Goal: Information Seeking & Learning: Learn about a topic

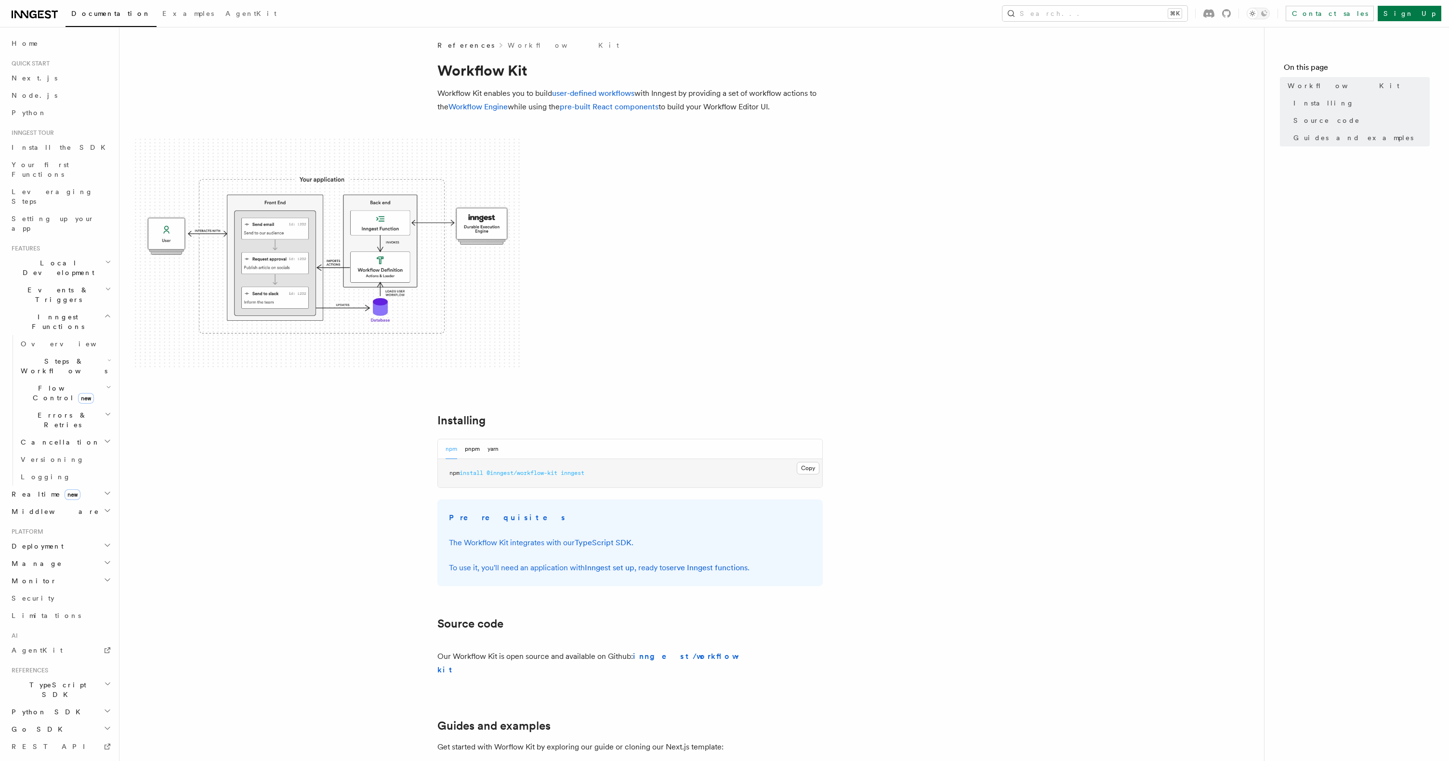
scroll to position [262, 0]
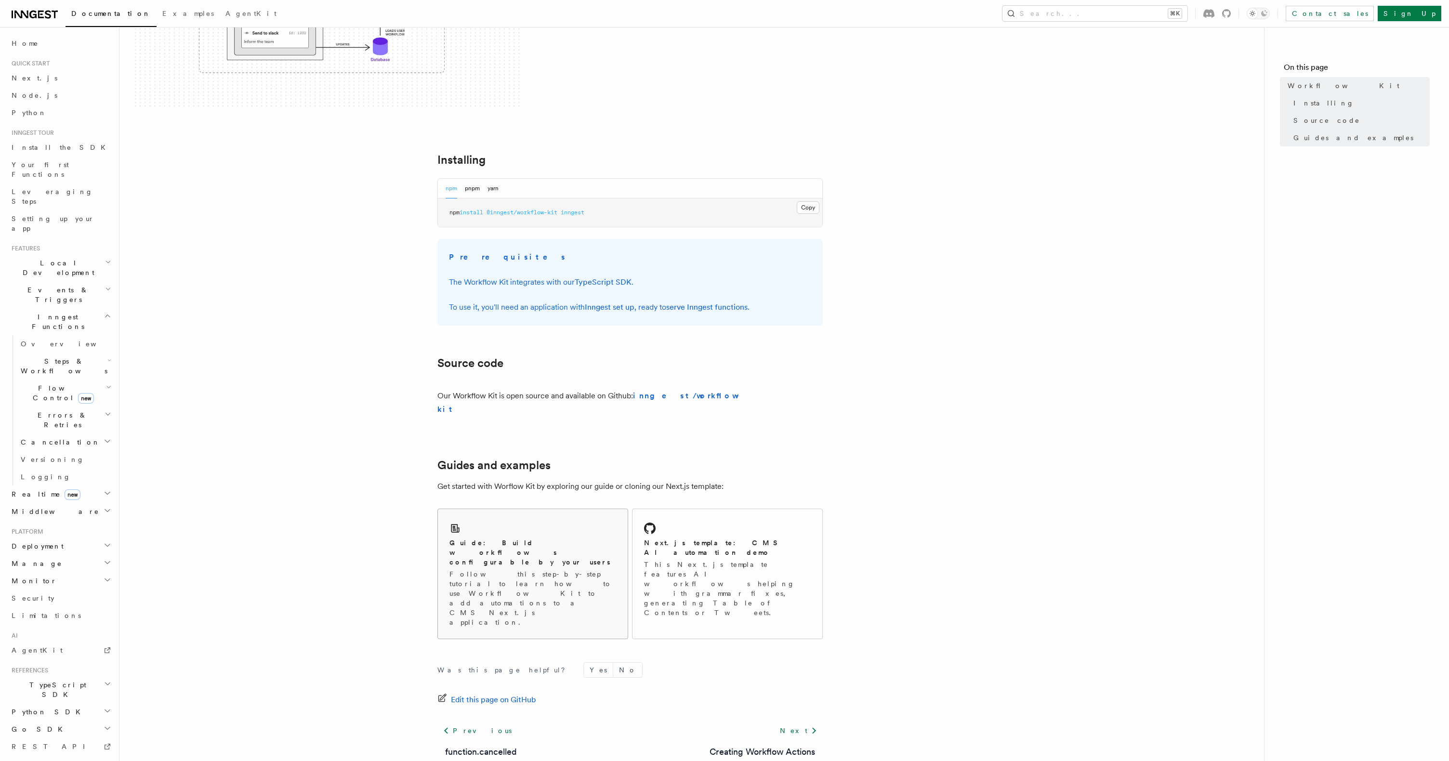
click at [538, 569] on p "Follow this step-by-step tutorial to learn how to use Workflow Kit to add autom…" at bounding box center [532, 598] width 167 height 58
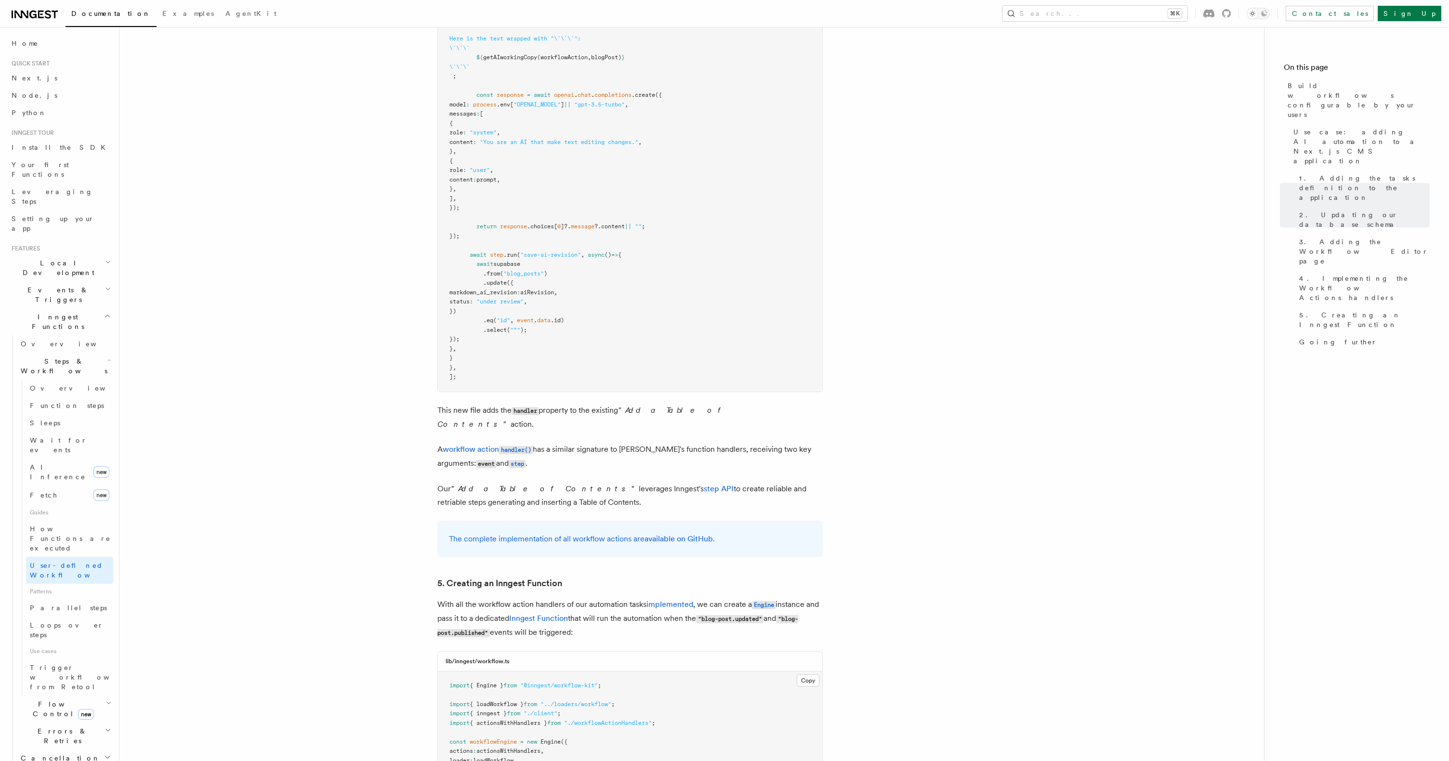
scroll to position [3967, 0]
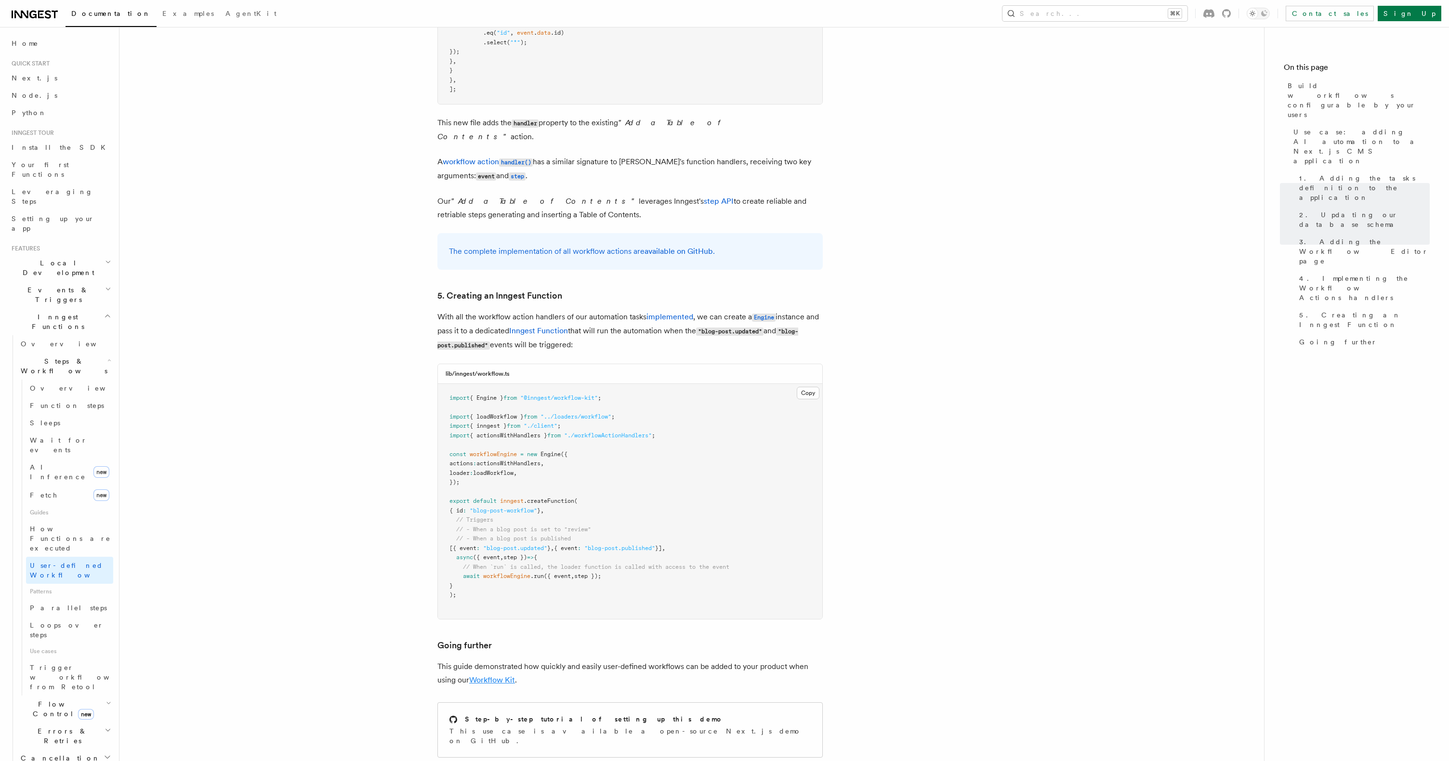
click at [503, 675] on link "Workflow Kit" at bounding box center [492, 679] width 46 height 9
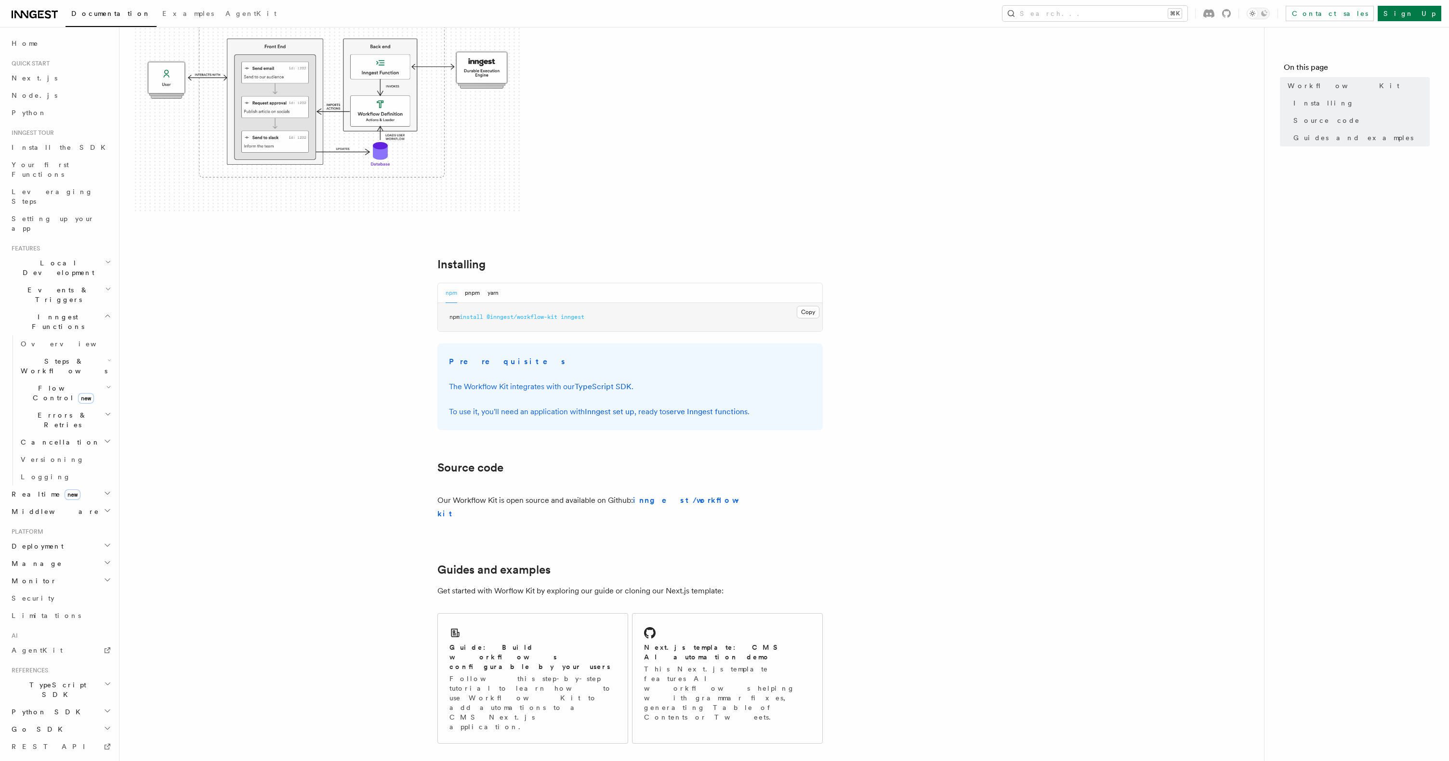
scroll to position [96, 0]
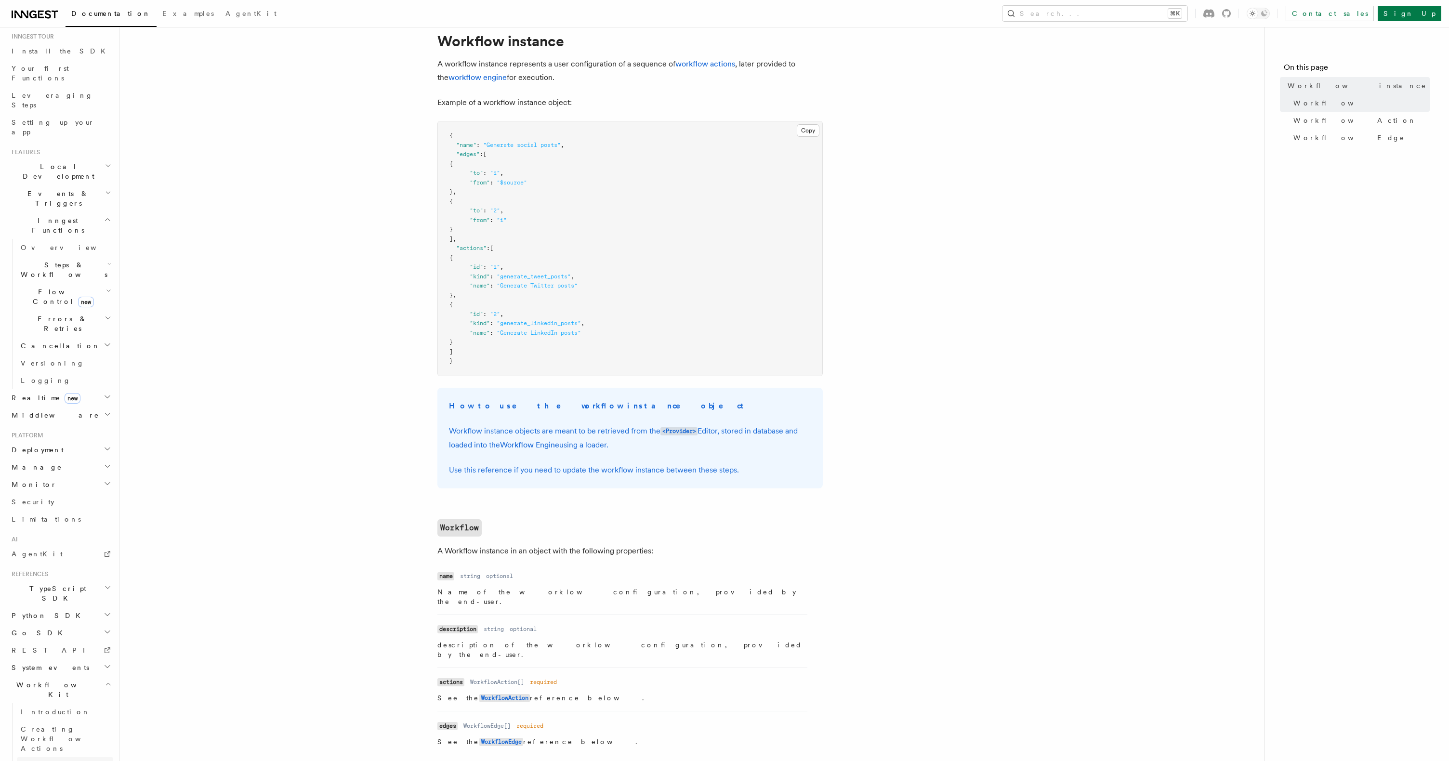
scroll to position [38, 0]
click at [63, 189] on span "Events & Triggers" at bounding box center [56, 198] width 97 height 19
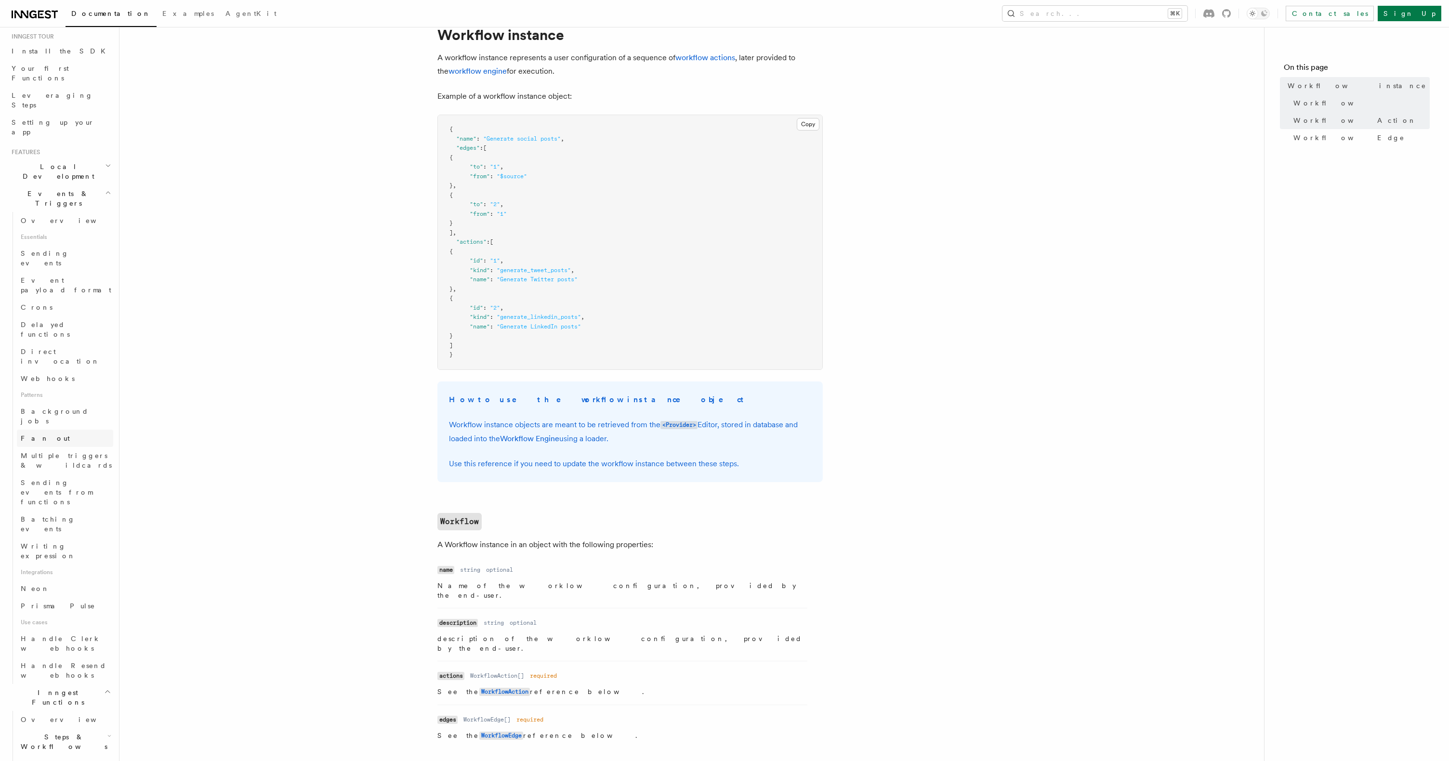
click at [68, 430] on link "Fan out" at bounding box center [65, 438] width 96 height 17
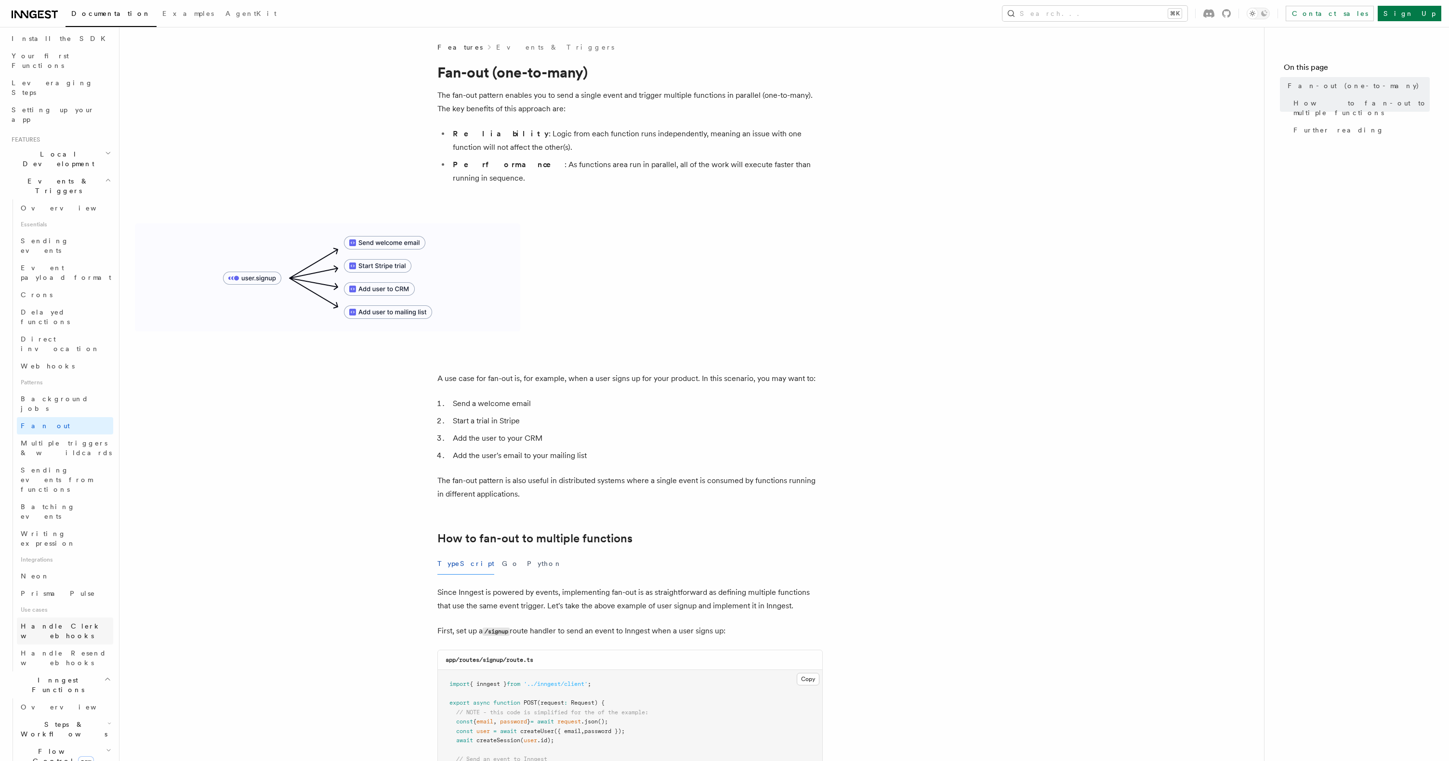
scroll to position [121, 0]
click at [61, 707] on span "Steps & Workflows" at bounding box center [62, 716] width 91 height 19
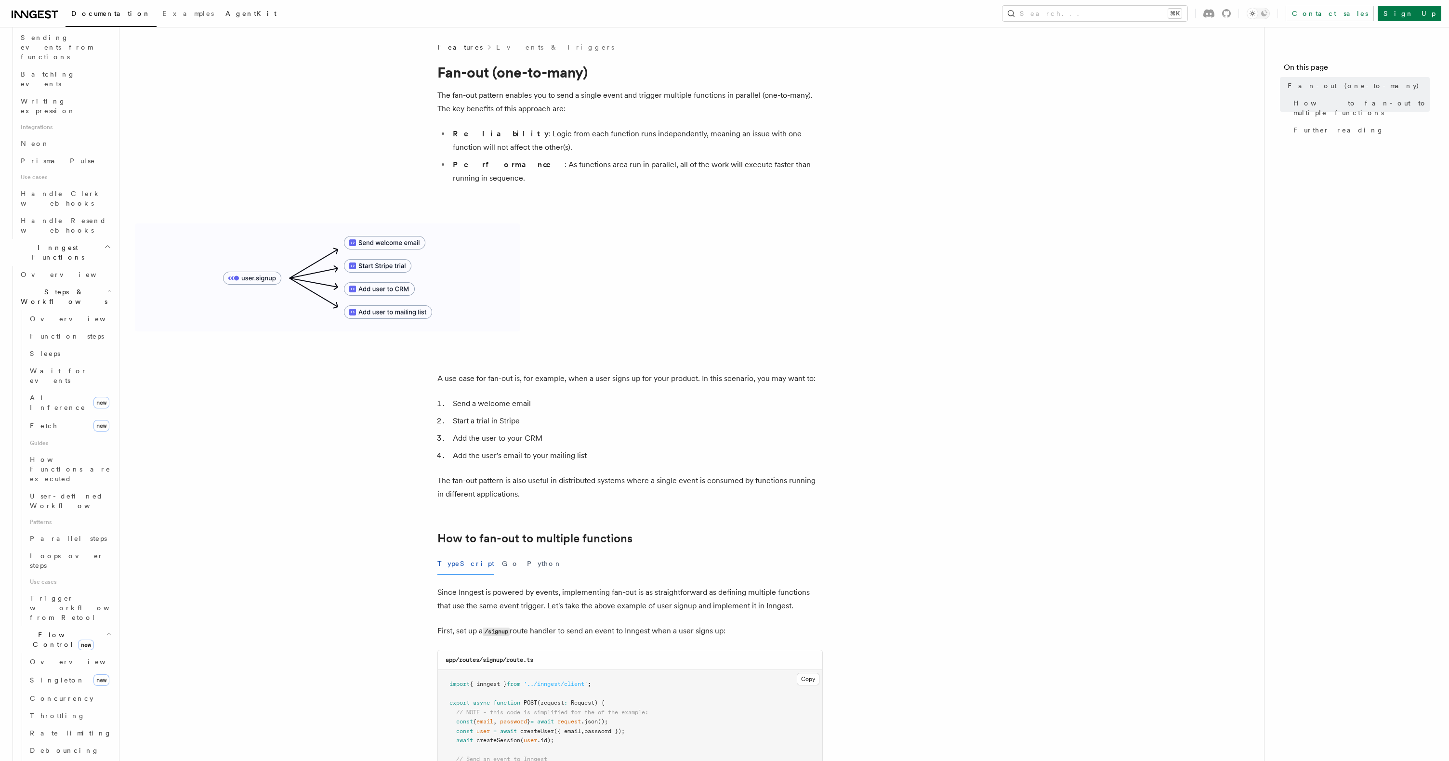
click at [225, 11] on span "AgentKit" at bounding box center [250, 14] width 51 height 8
click at [162, 16] on span "Examples" at bounding box center [188, 14] width 52 height 8
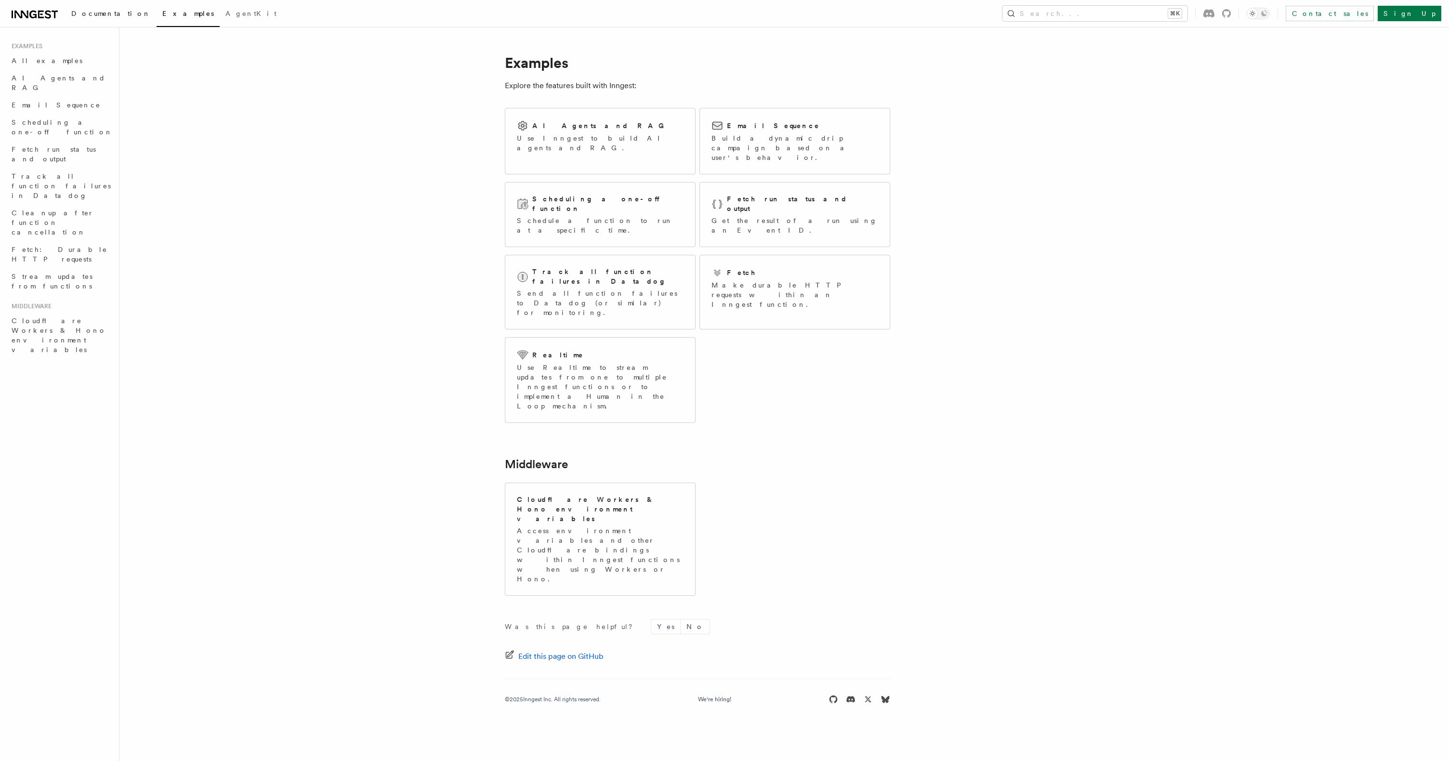
click at [93, 14] on span "Documentation" at bounding box center [110, 14] width 79 height 8
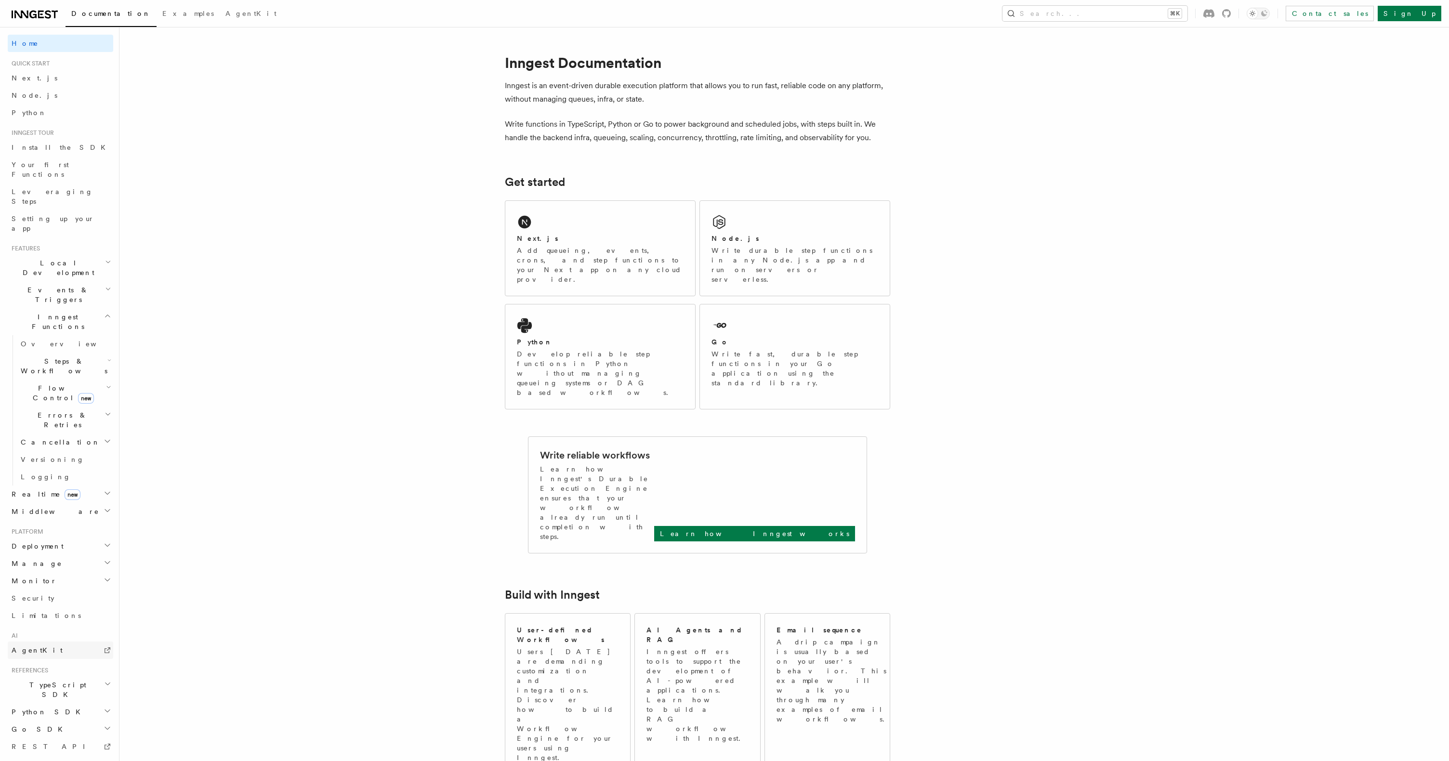
scroll to position [10, 0]
click at [62, 597] on link "Limitations" at bounding box center [60, 605] width 105 height 17
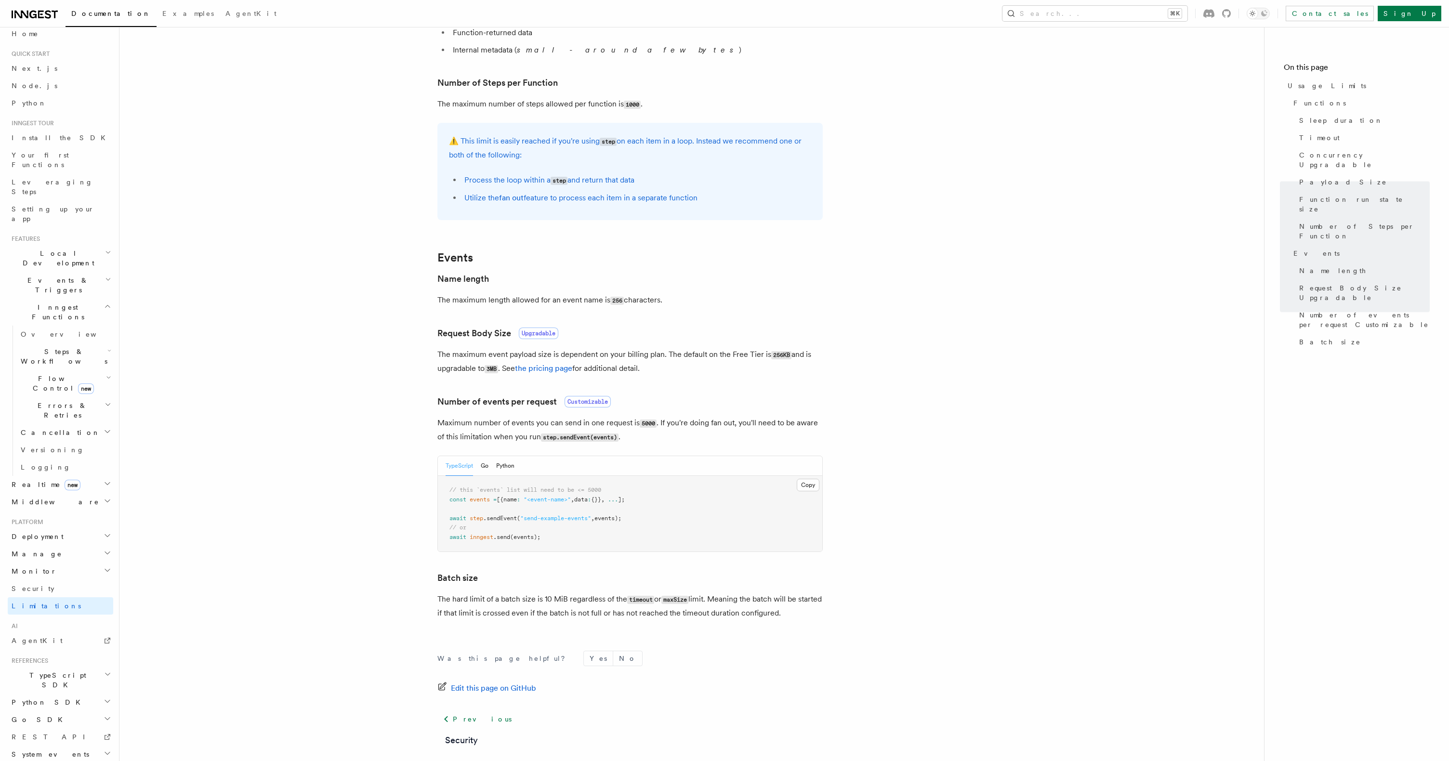
scroll to position [606, 0]
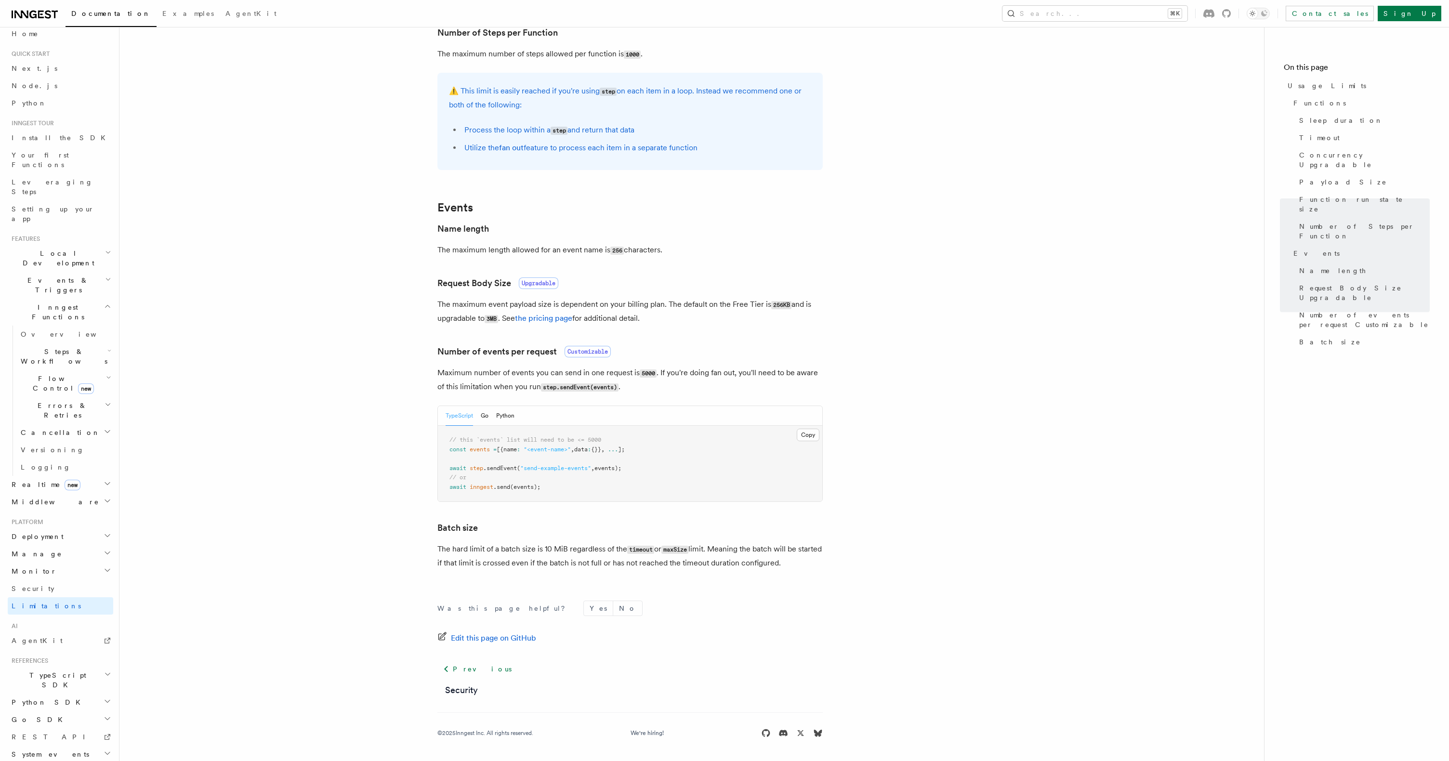
click at [67, 347] on span "Steps & Workflows" at bounding box center [62, 356] width 91 height 19
click at [37, 43] on link "Home" at bounding box center [60, 43] width 105 height 17
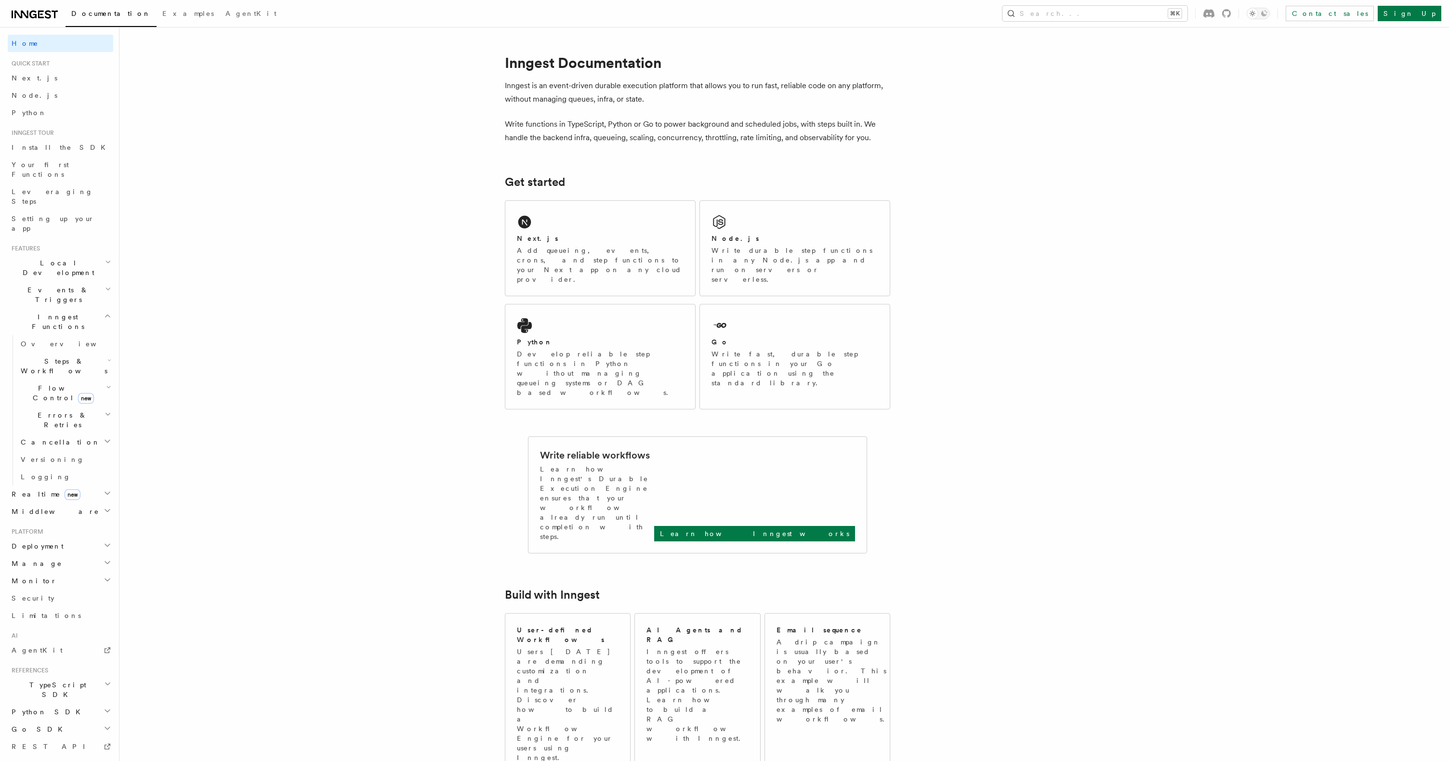
scroll to position [102, 0]
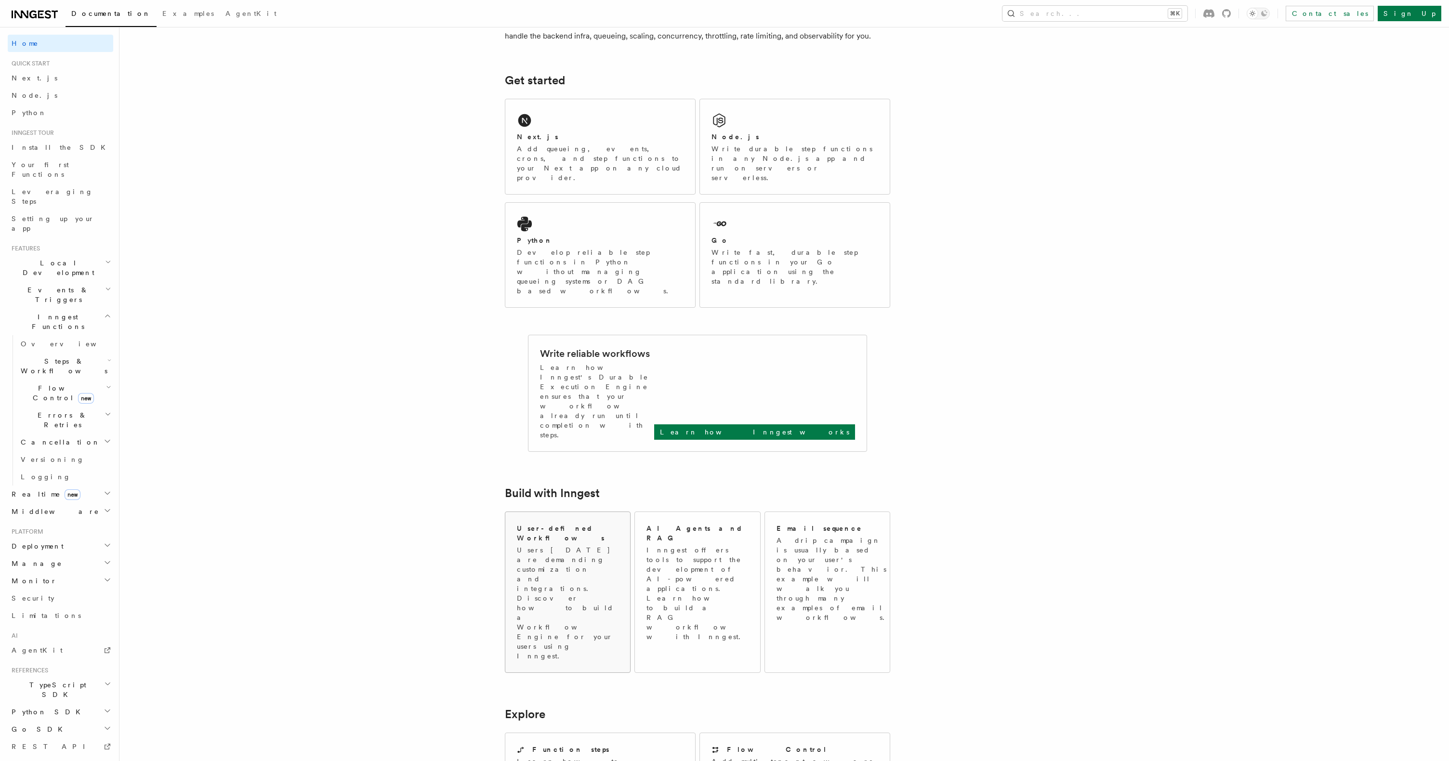
click at [554, 545] on p "Users today are demanding customization and integrations. Discover how to build…" at bounding box center [568, 603] width 102 height 116
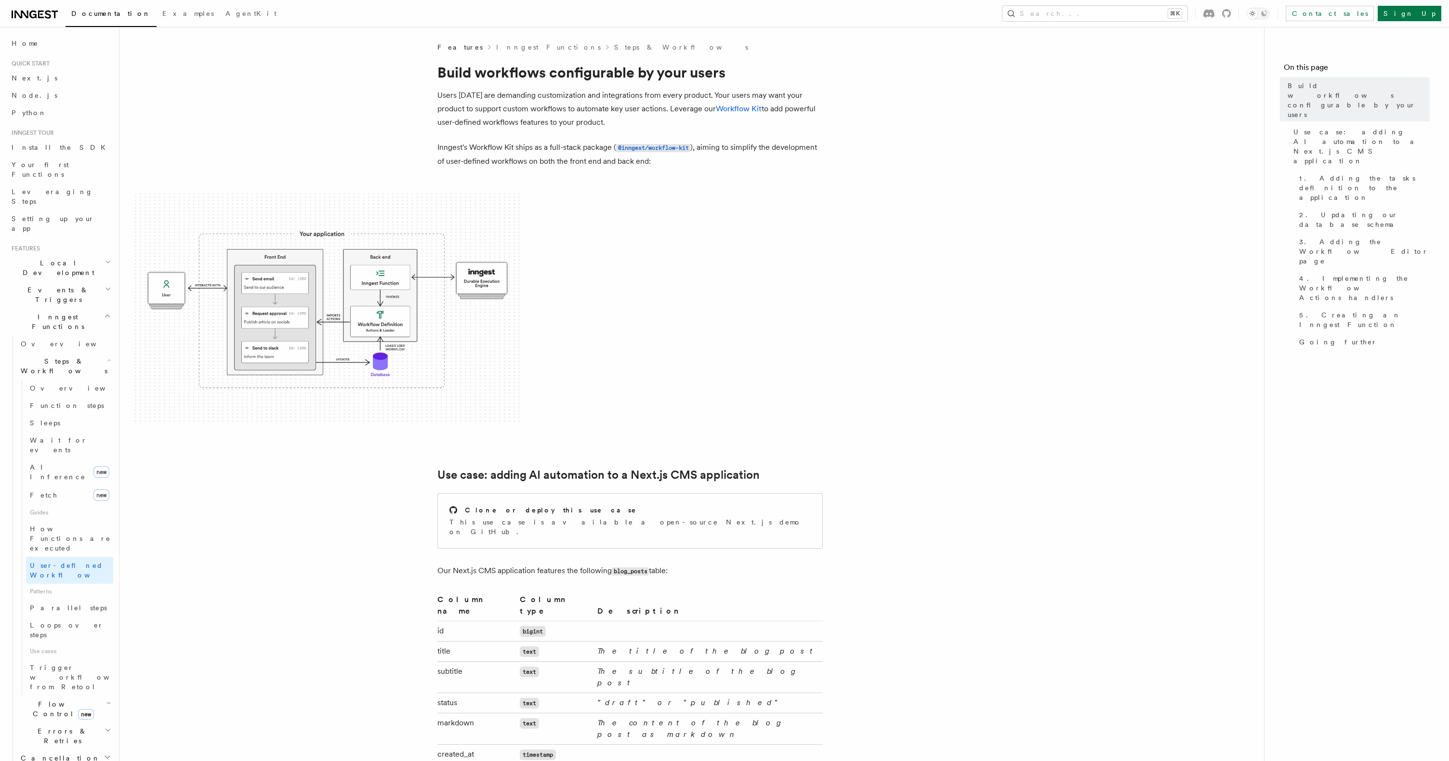
click at [344, 281] on img at bounding box center [327, 308] width 385 height 231
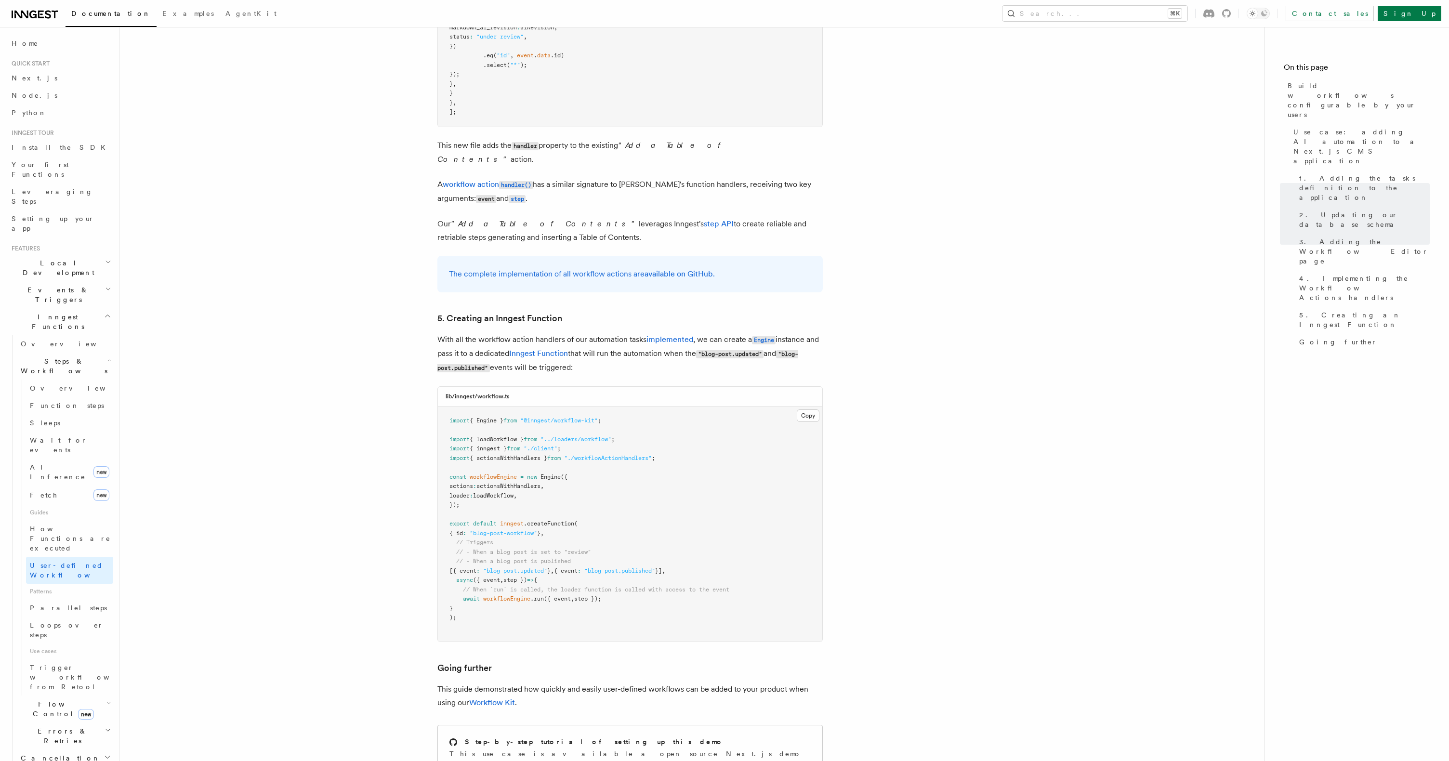
scroll to position [3967, 0]
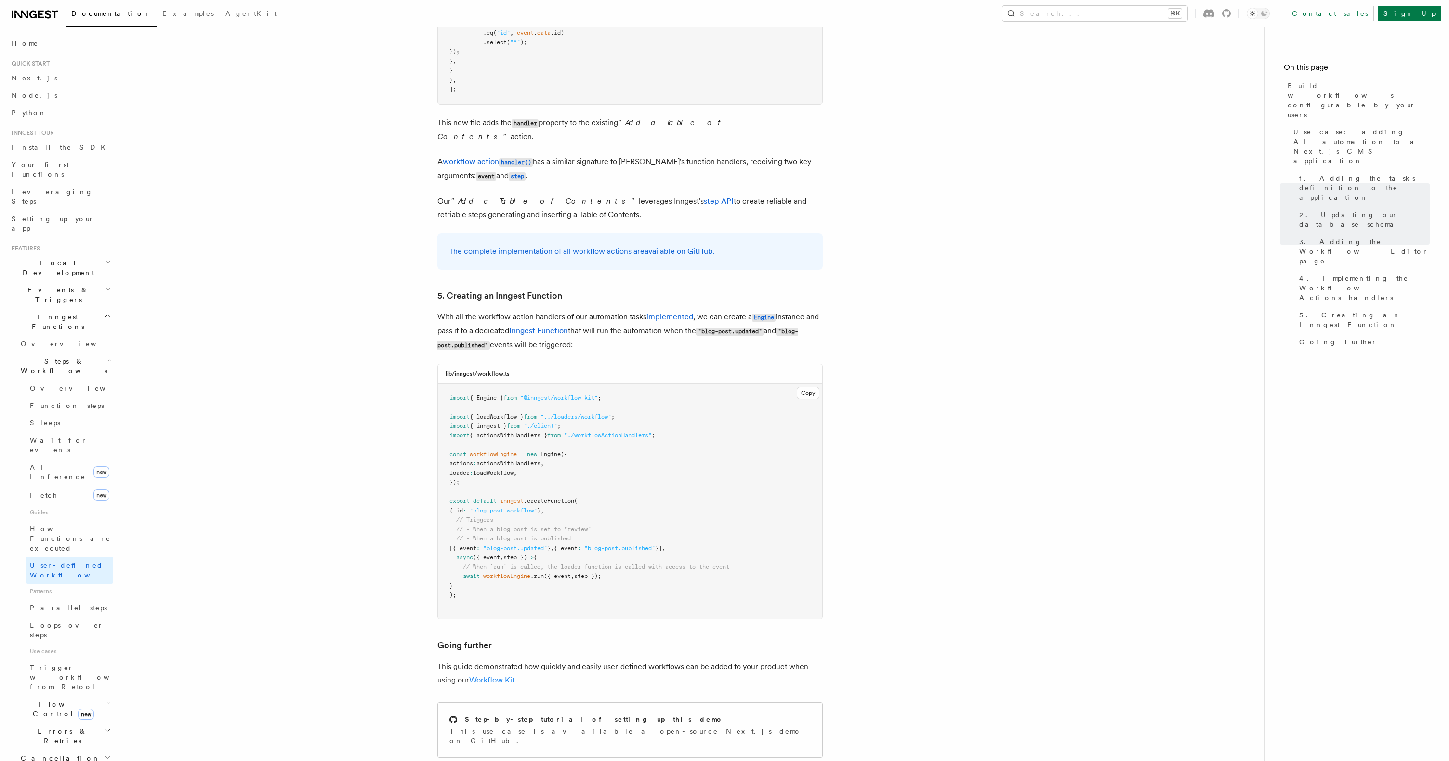
click at [514, 675] on link "Workflow Kit" at bounding box center [492, 679] width 46 height 9
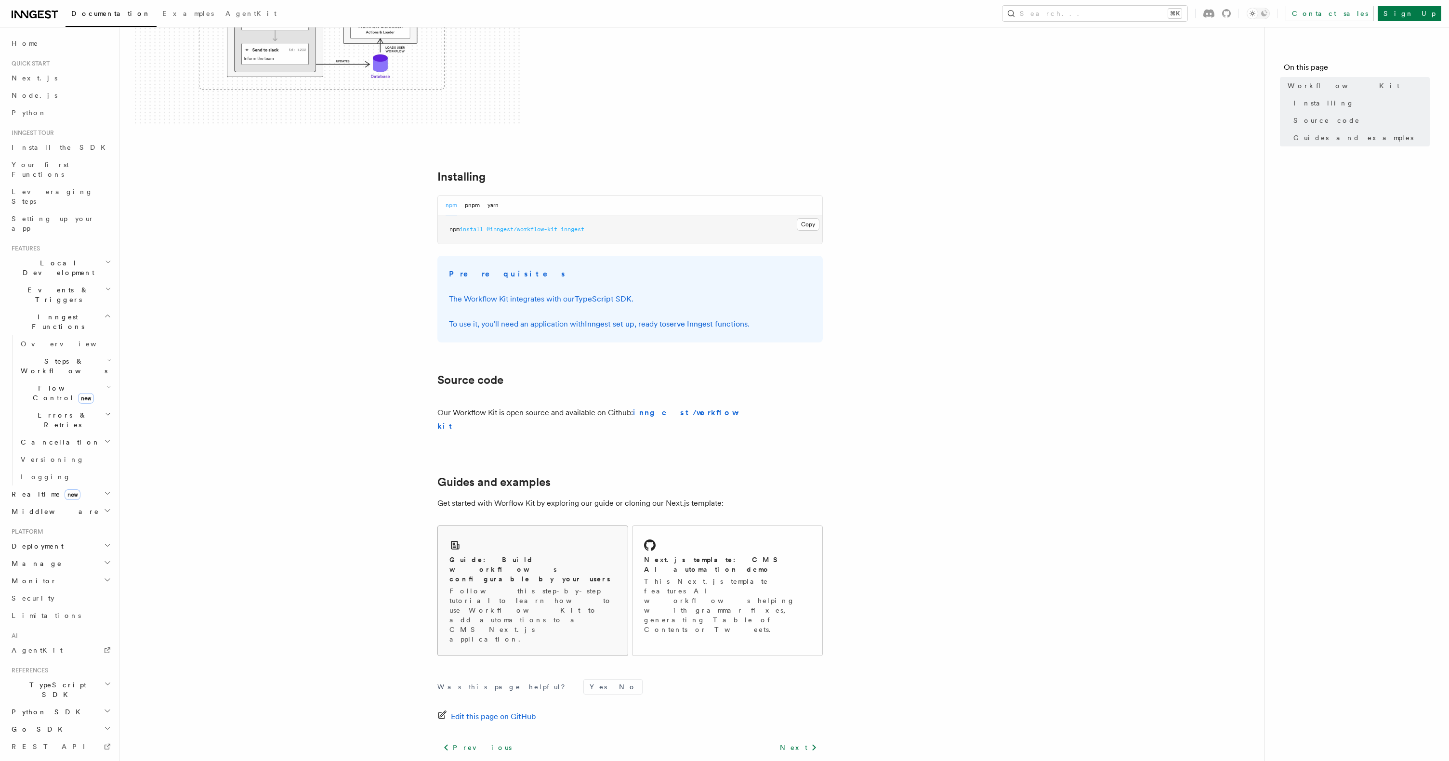
scroll to position [262, 0]
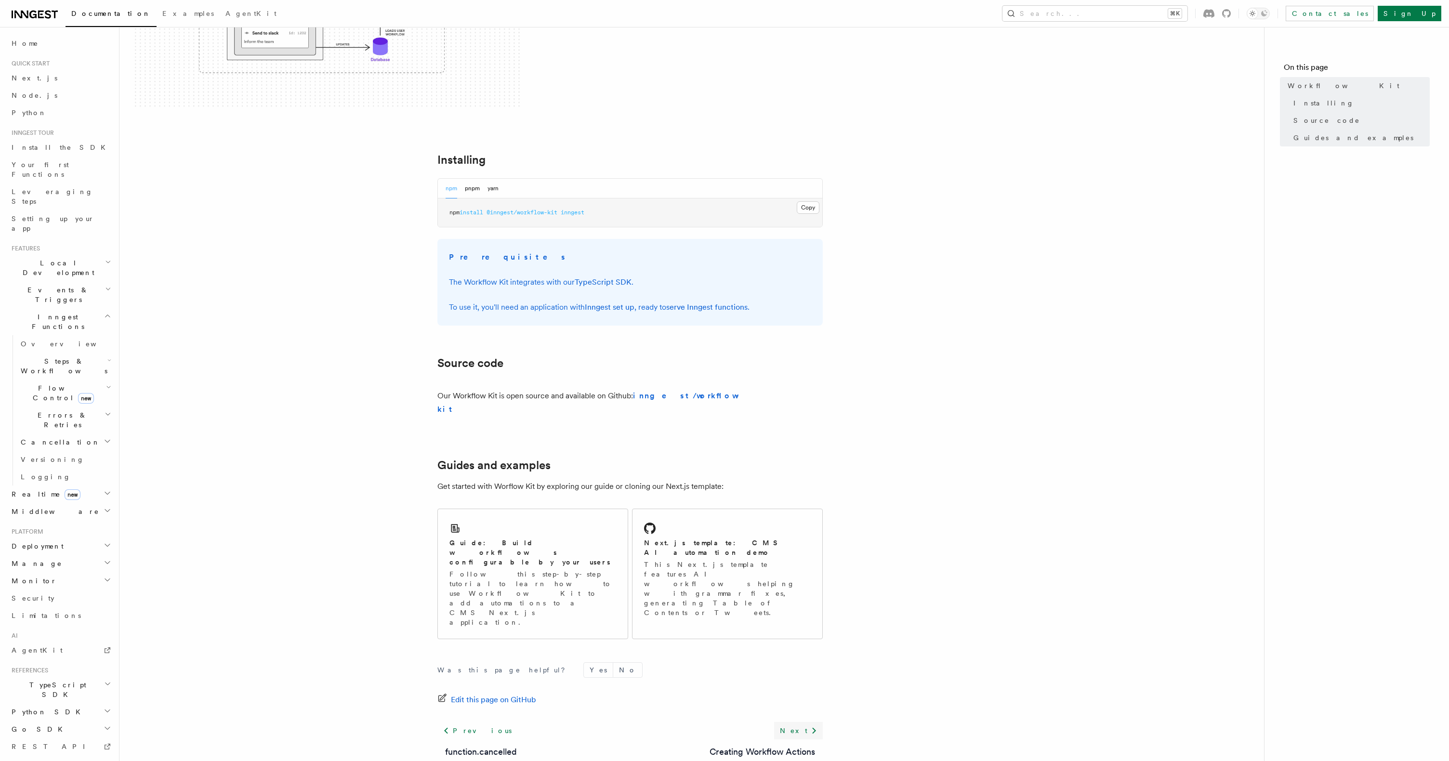
click at [813, 725] on icon at bounding box center [814, 731] width 12 height 12
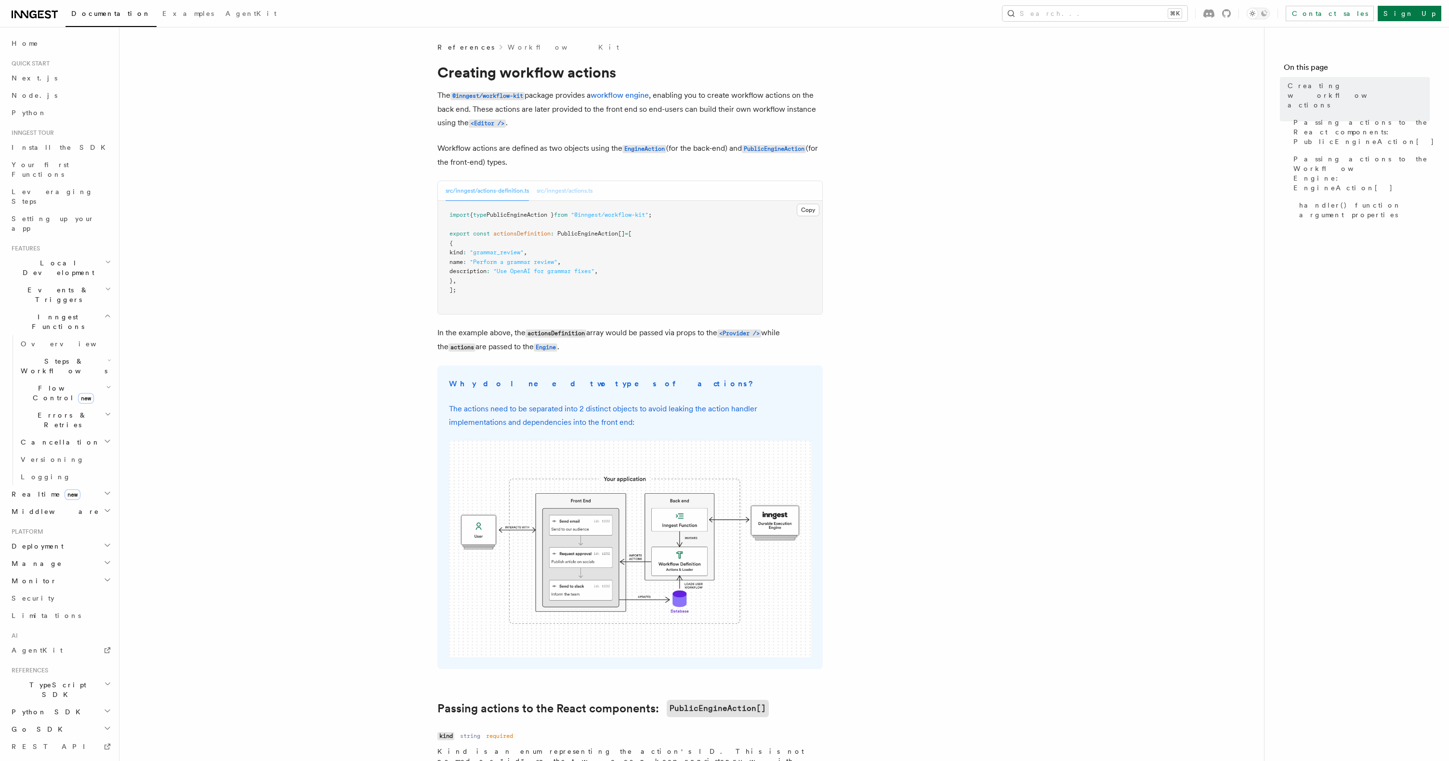
click at [574, 188] on button "src/inngest/actions.ts" at bounding box center [565, 191] width 56 height 20
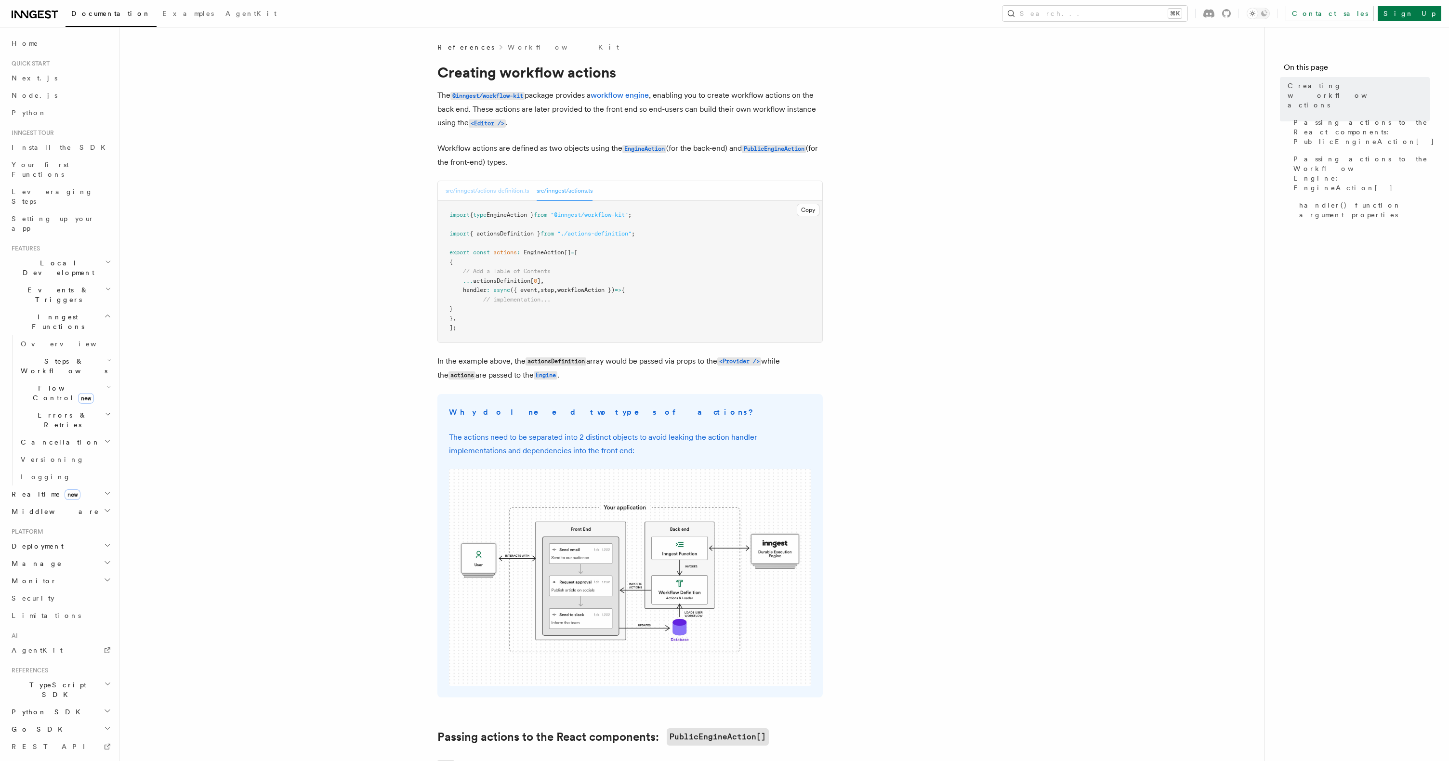
click at [508, 194] on button "src/inngest/actions-definition.ts" at bounding box center [487, 191] width 83 height 20
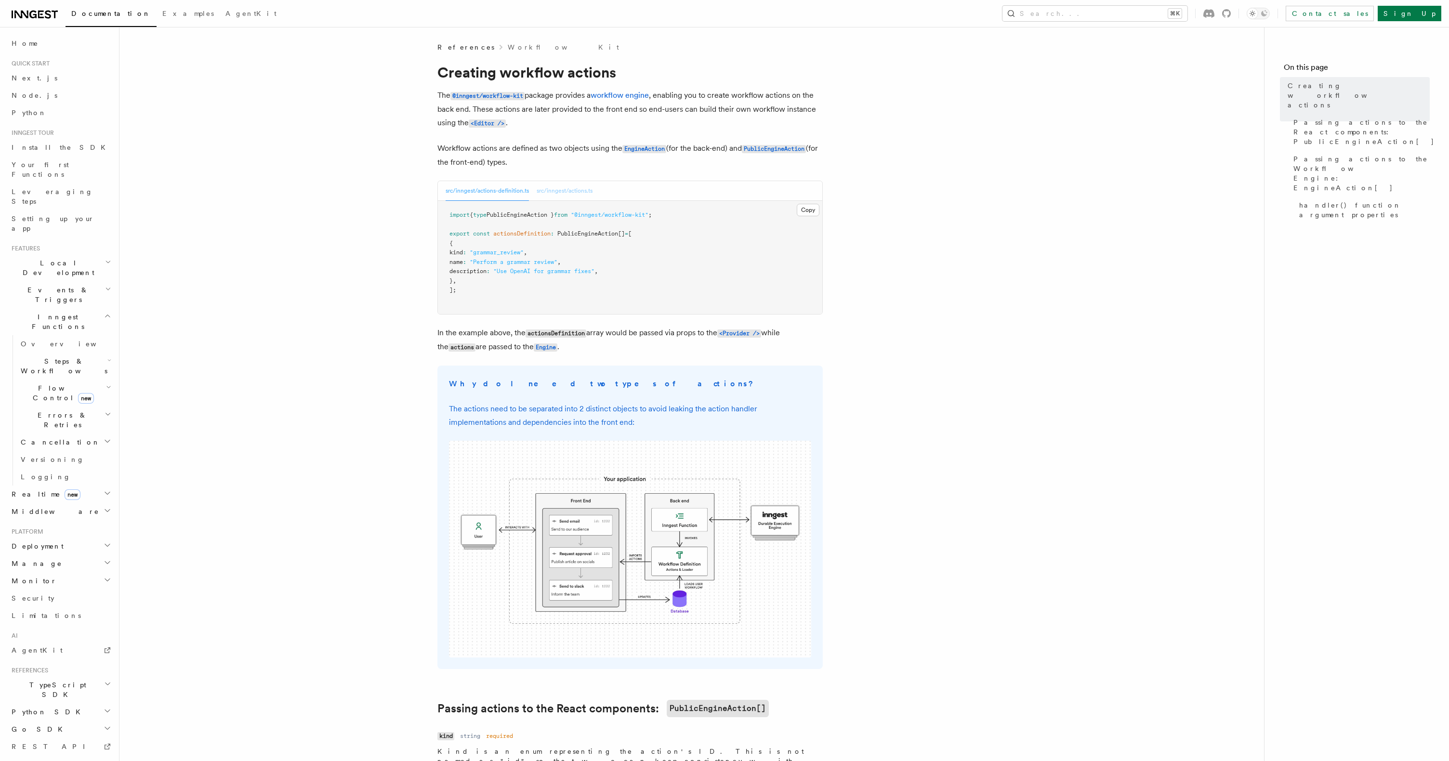
click at [583, 191] on button "src/inngest/actions.ts" at bounding box center [565, 191] width 56 height 20
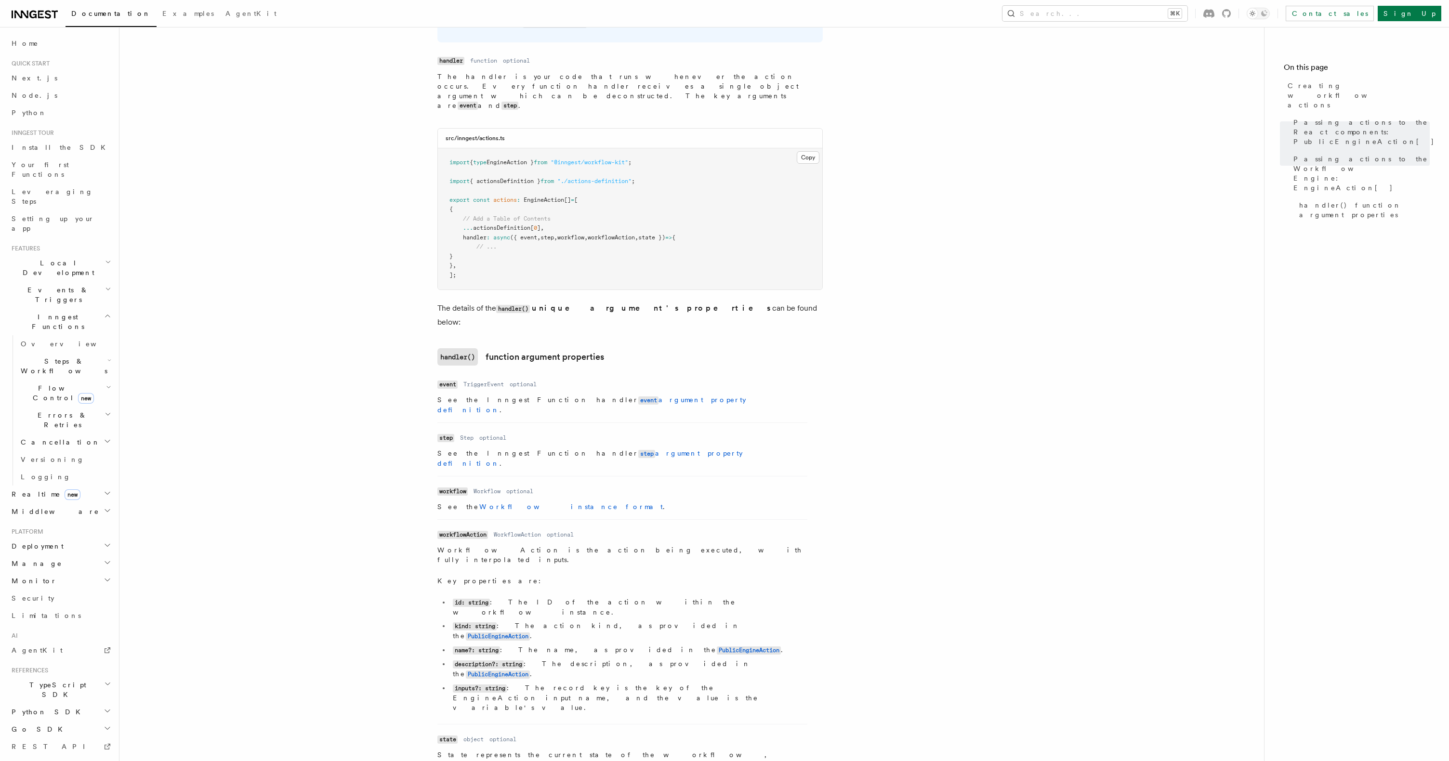
scroll to position [1073, 0]
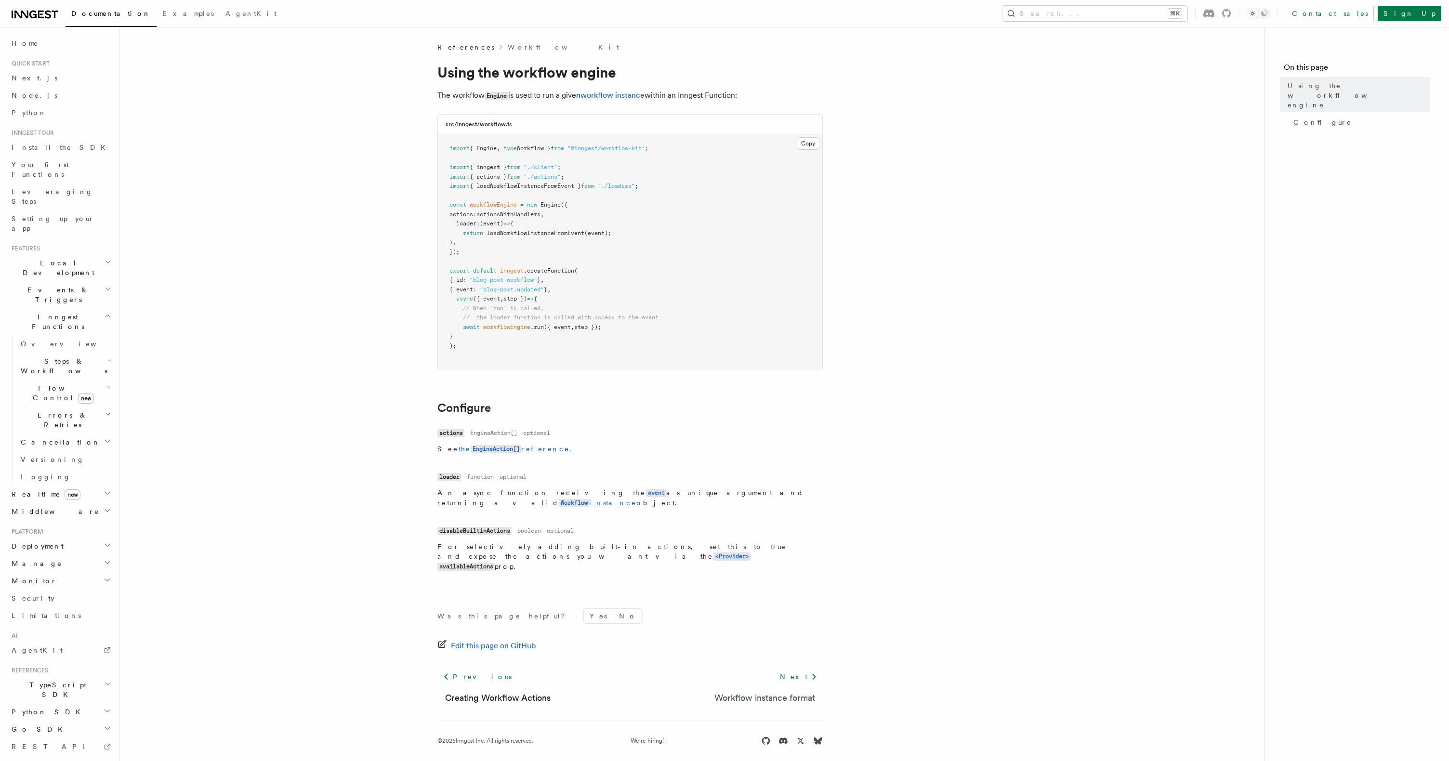
click at [797, 691] on link "Workflow instance format" at bounding box center [764, 697] width 101 height 13
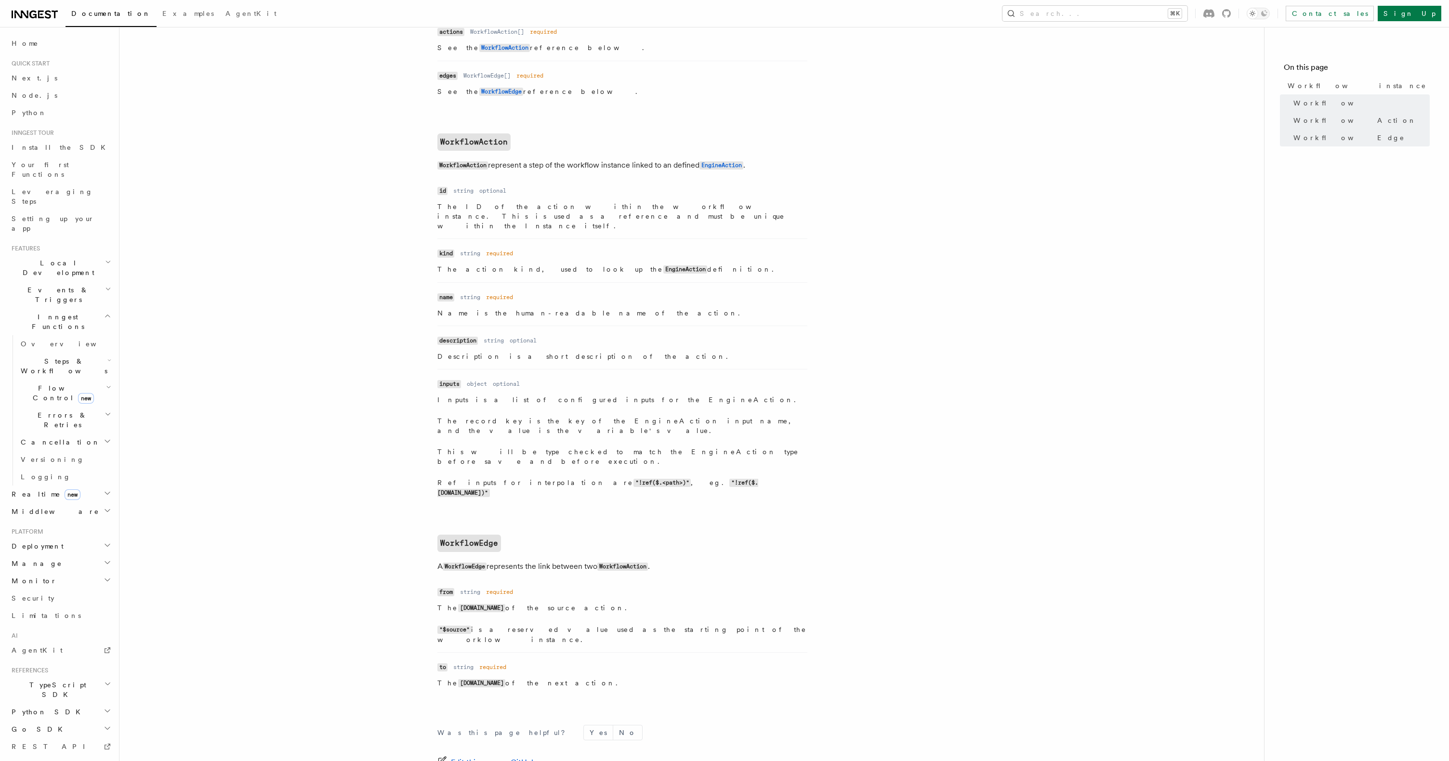
scroll to position [731, 0]
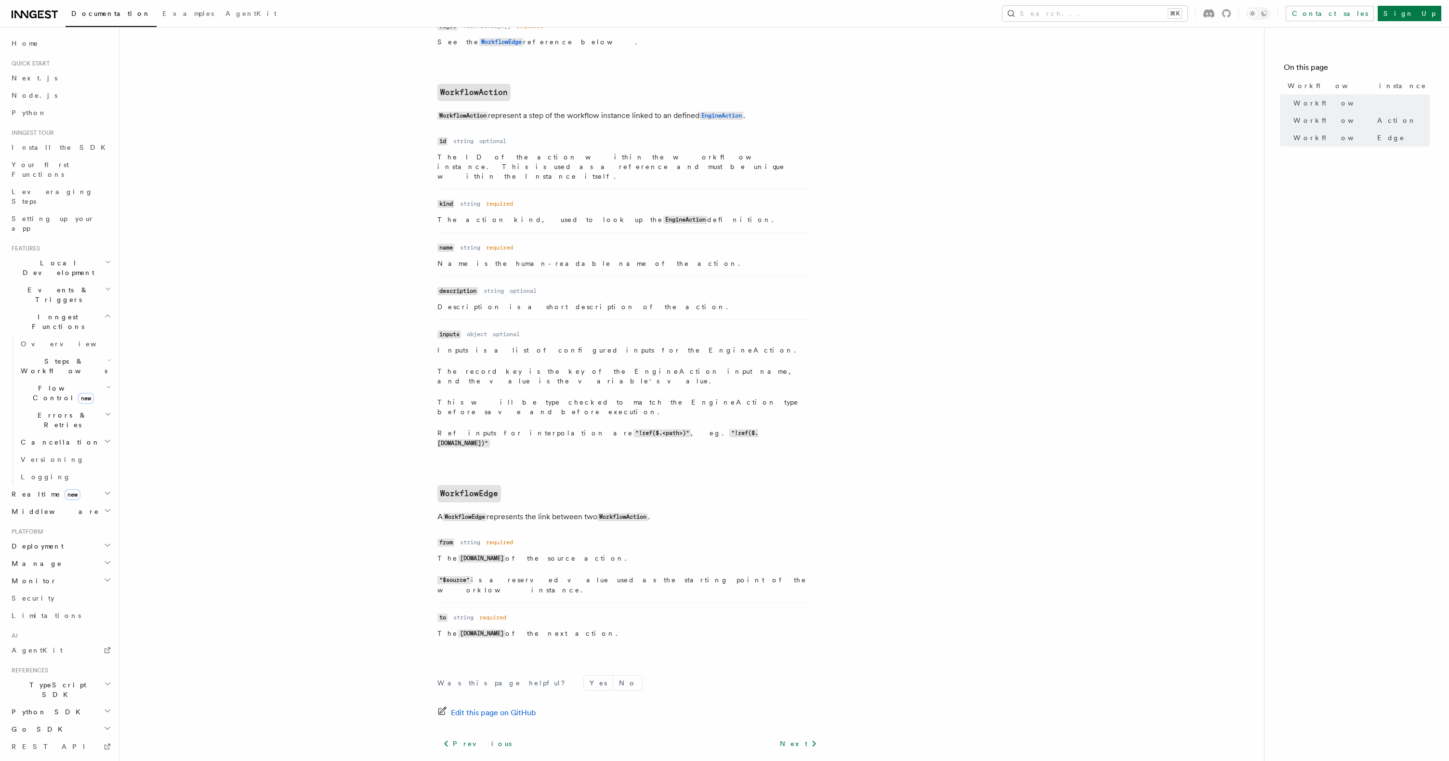
click at [778, 758] on link "Components API (React)" at bounding box center [767, 764] width 96 height 13
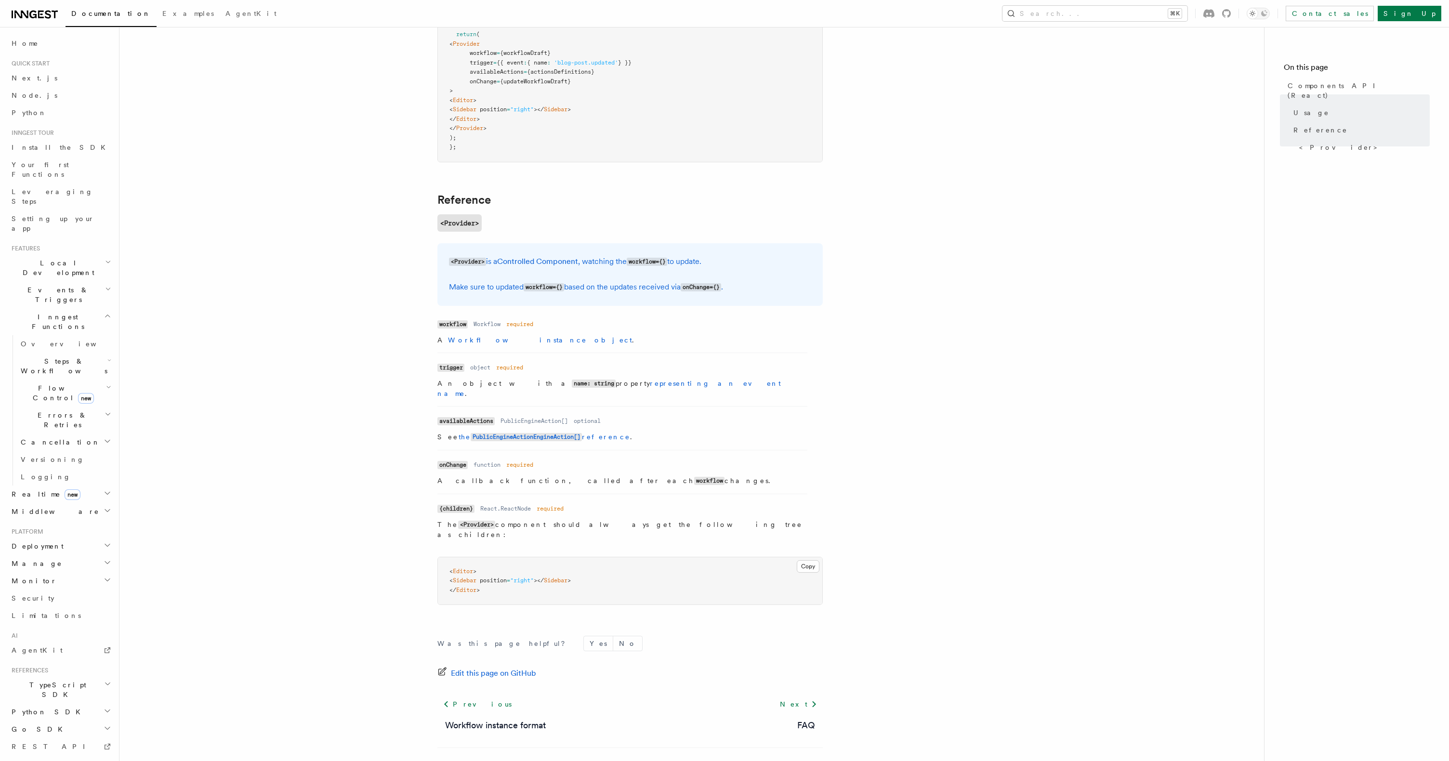
scroll to position [546, 0]
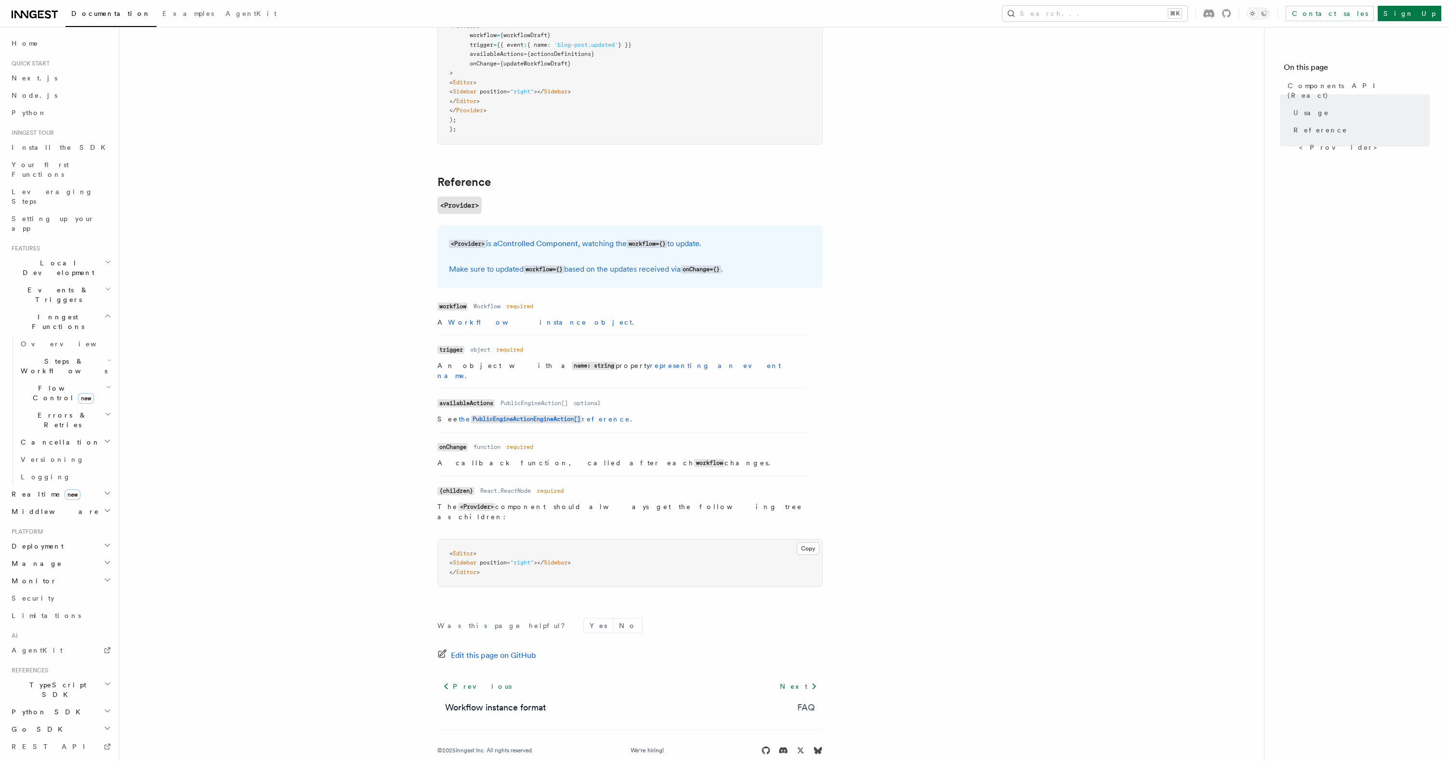
click at [807, 701] on link "FAQ" at bounding box center [806, 707] width 18 height 13
